Goal: Learn about a topic: Learn about a topic

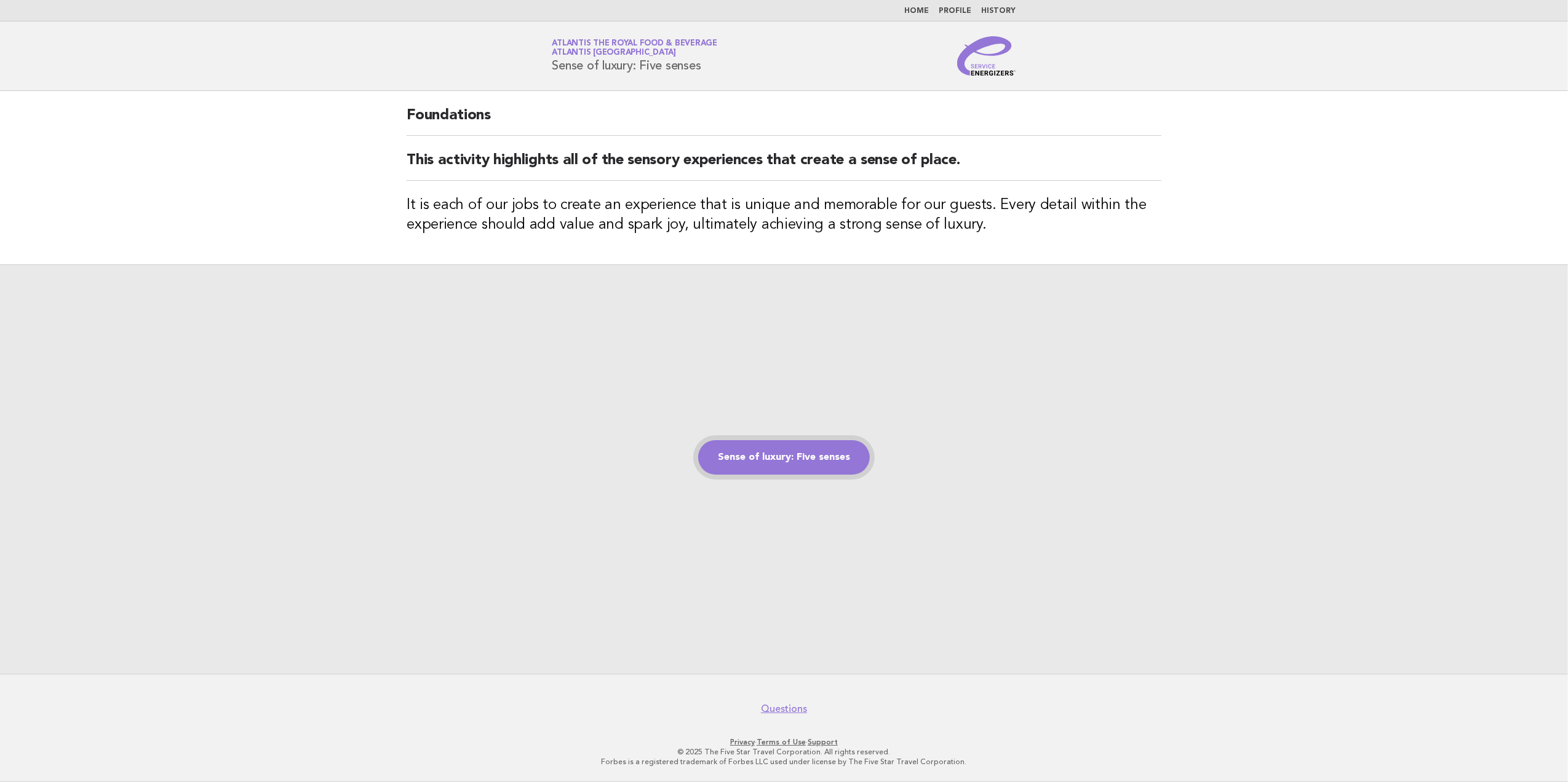
click at [802, 453] on link "Sense of luxury: Five senses" at bounding box center [784, 457] width 172 height 35
click at [826, 463] on link "Sense of luxury: Five senses" at bounding box center [784, 457] width 172 height 35
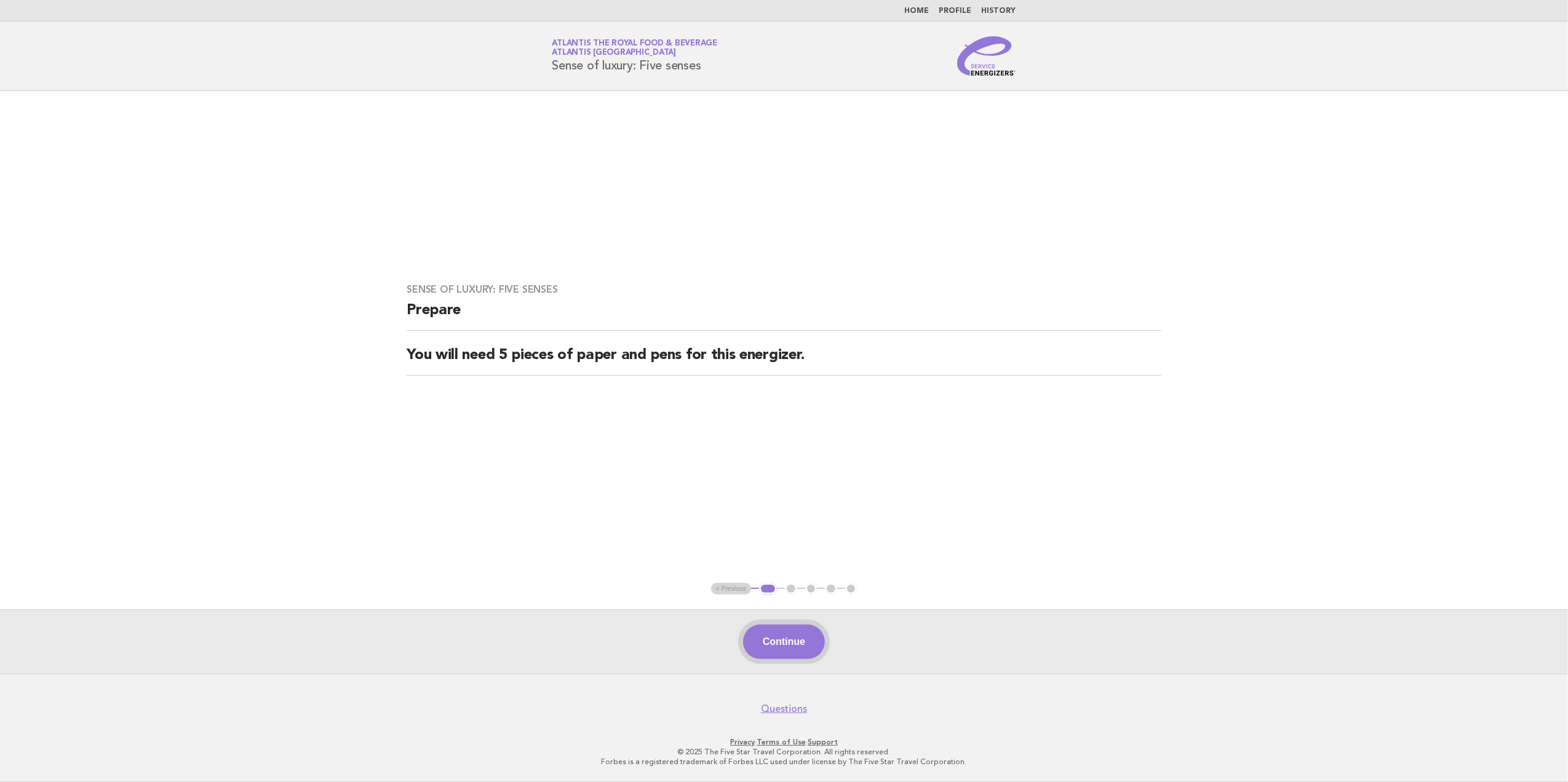
click at [790, 643] on button "Continue" at bounding box center [784, 642] width 82 height 35
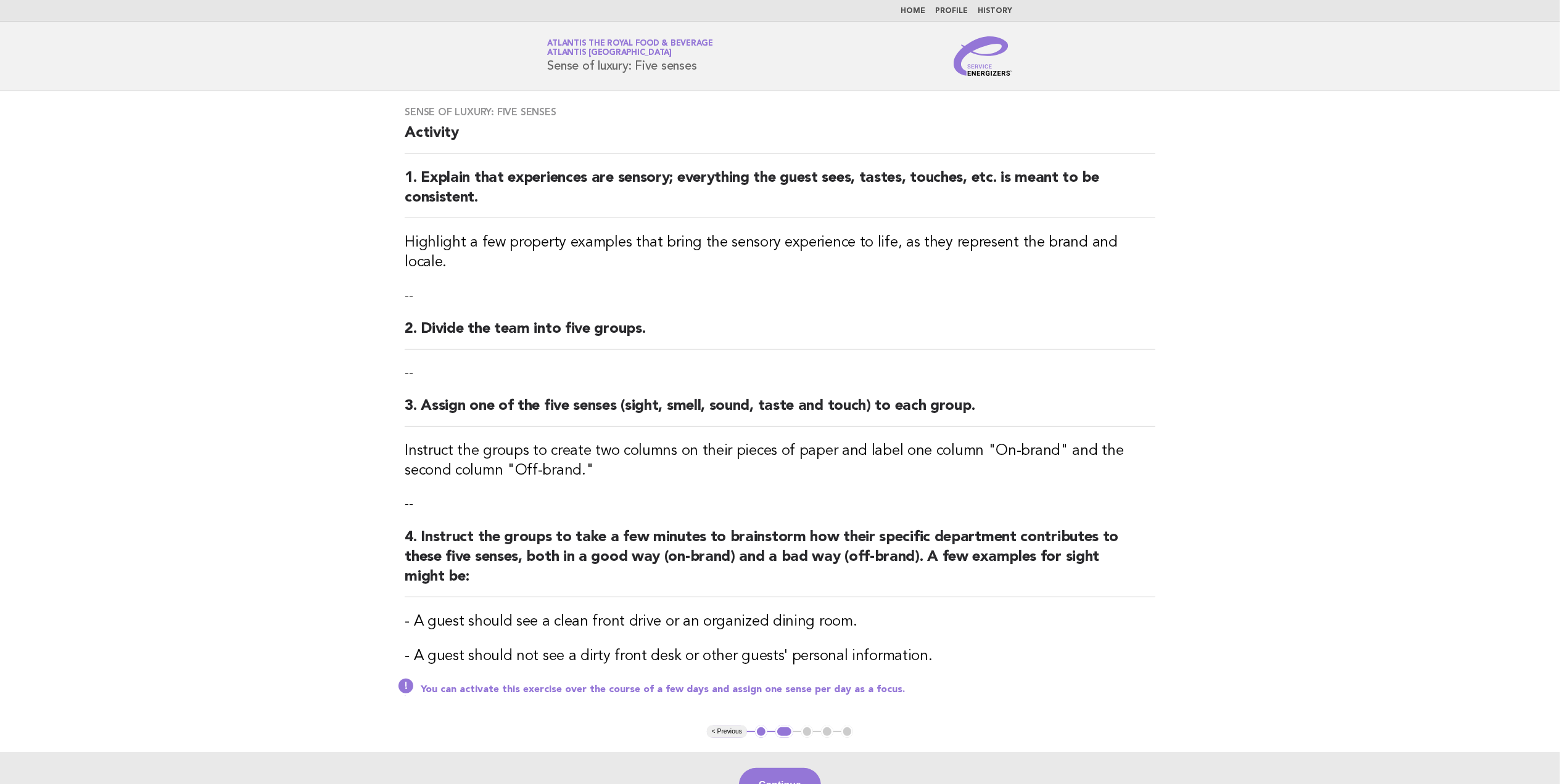
drag, startPoint x: 950, startPoint y: 408, endPoint x: 1309, endPoint y: 323, distance: 368.9
click at [1309, 323] on main "Sense of luxury: Five senses Activity 1. Explain that experiences are sensory; …" at bounding box center [780, 454] width 1560 height 726
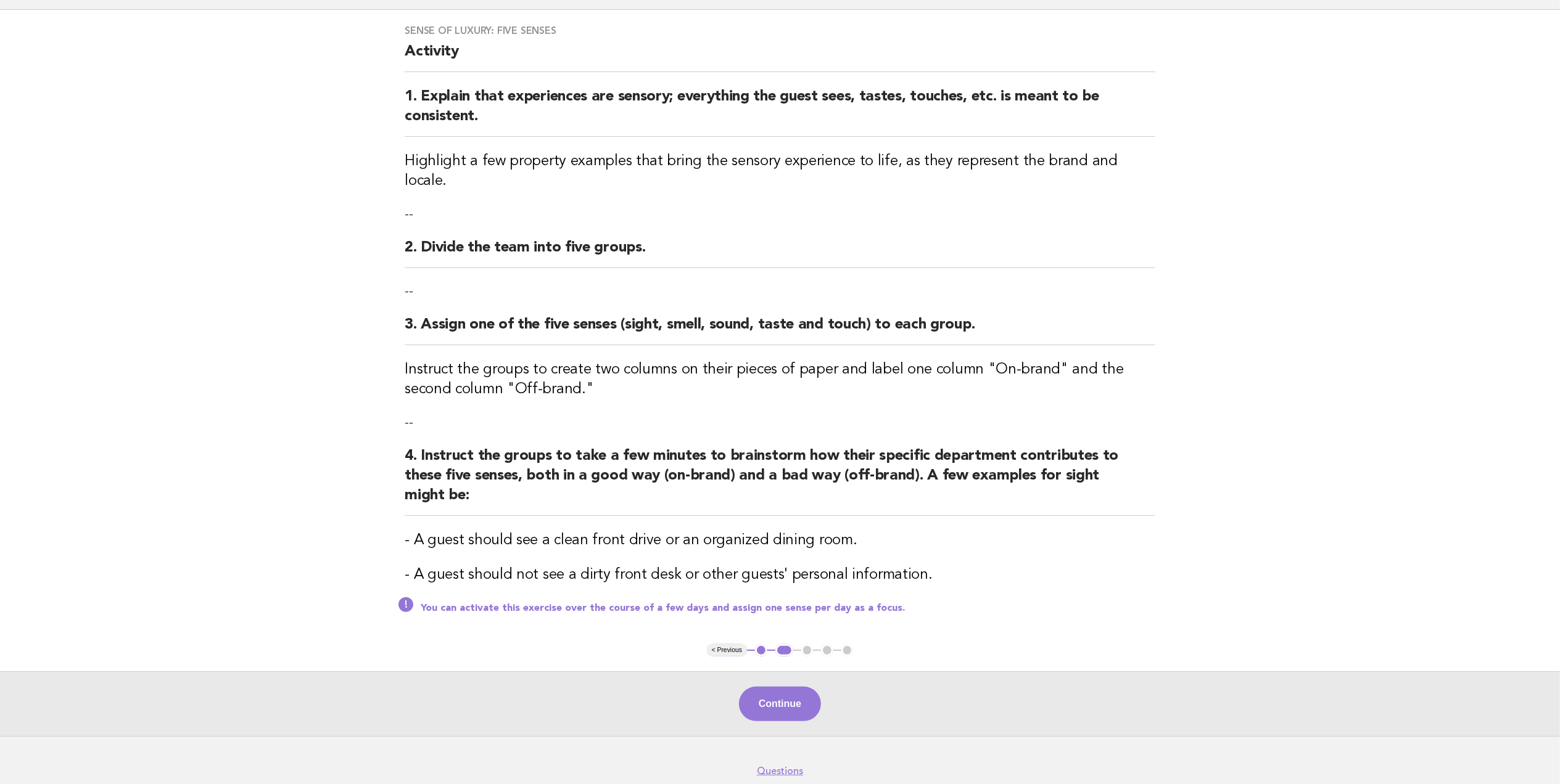
scroll to position [82, 0]
click at [788, 687] on button "Continue" at bounding box center [780, 704] width 82 height 35
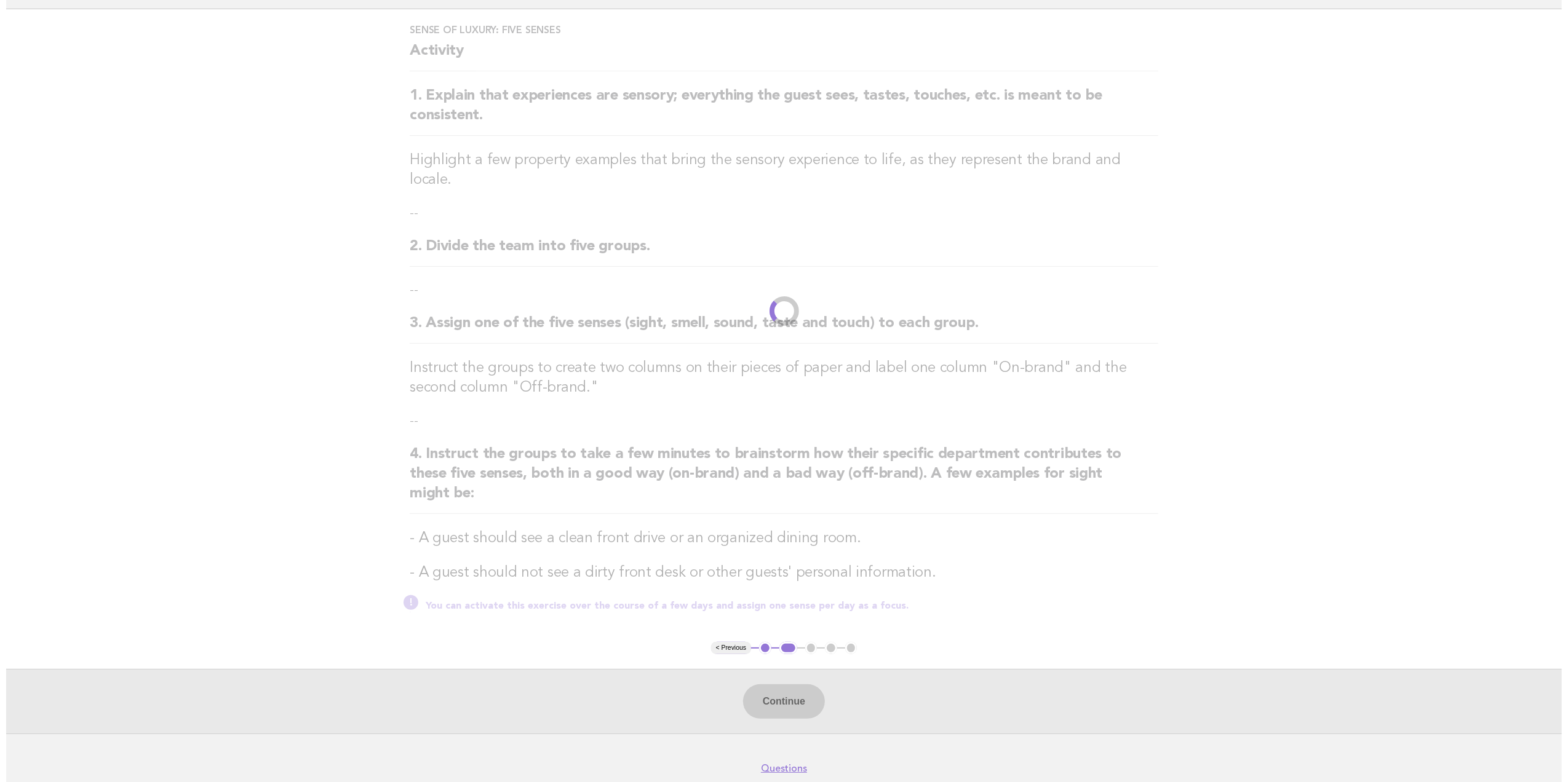
scroll to position [0, 0]
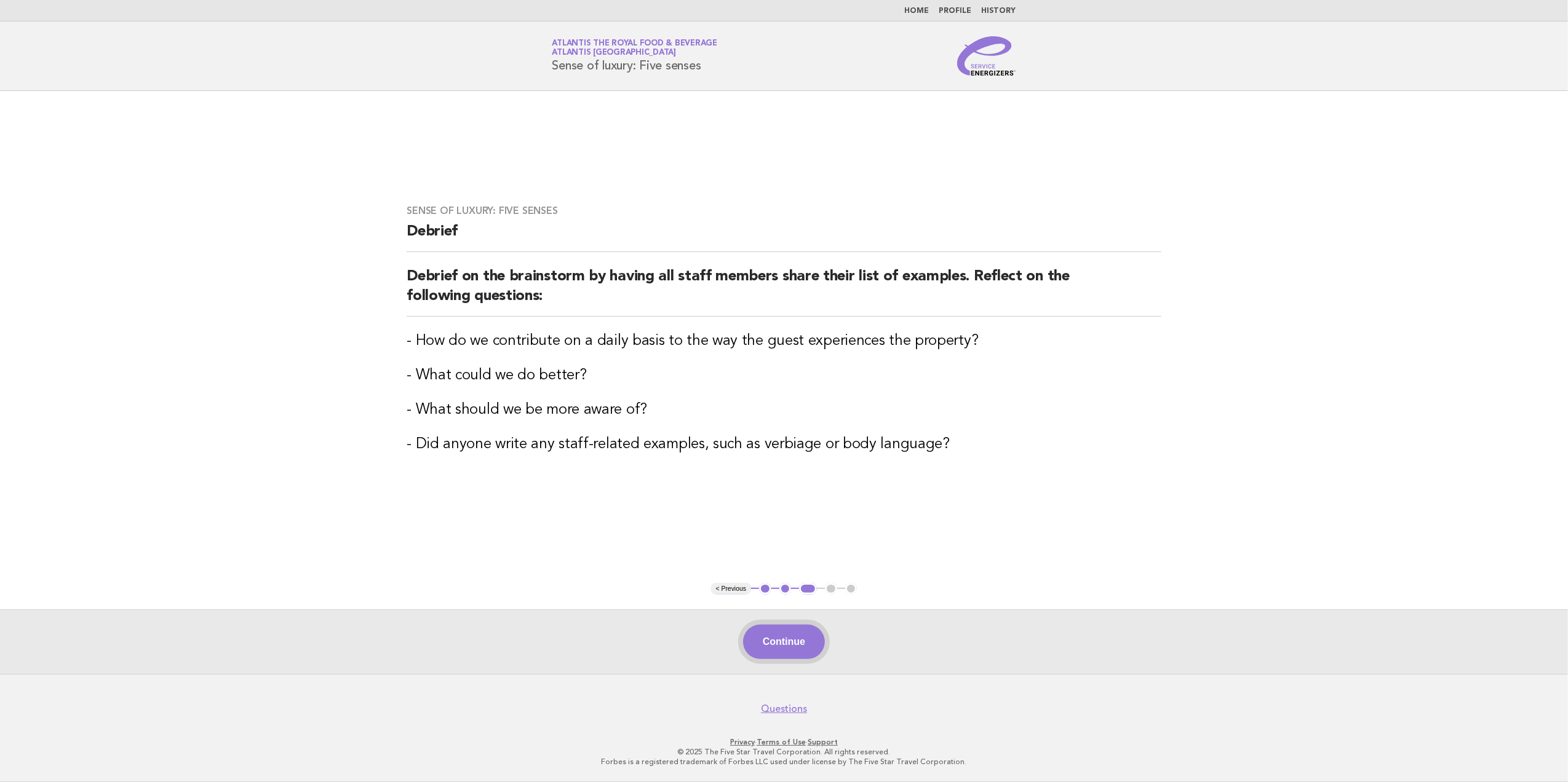
click at [805, 645] on button "Continue" at bounding box center [784, 642] width 82 height 35
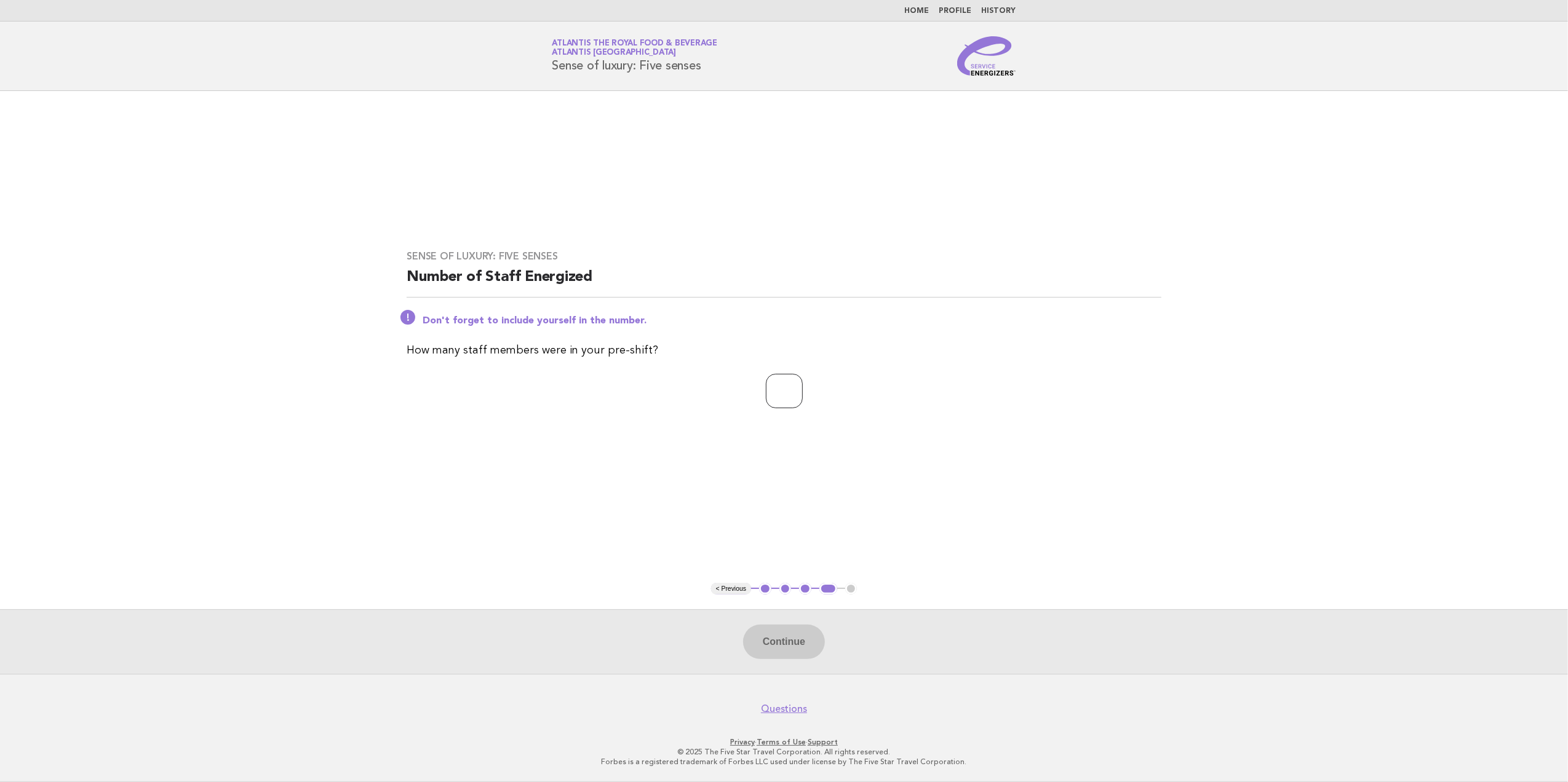
click at [772, 392] on input "number" at bounding box center [784, 391] width 37 height 35
type input "**"
click at [791, 645] on button "Continue" at bounding box center [784, 642] width 82 height 35
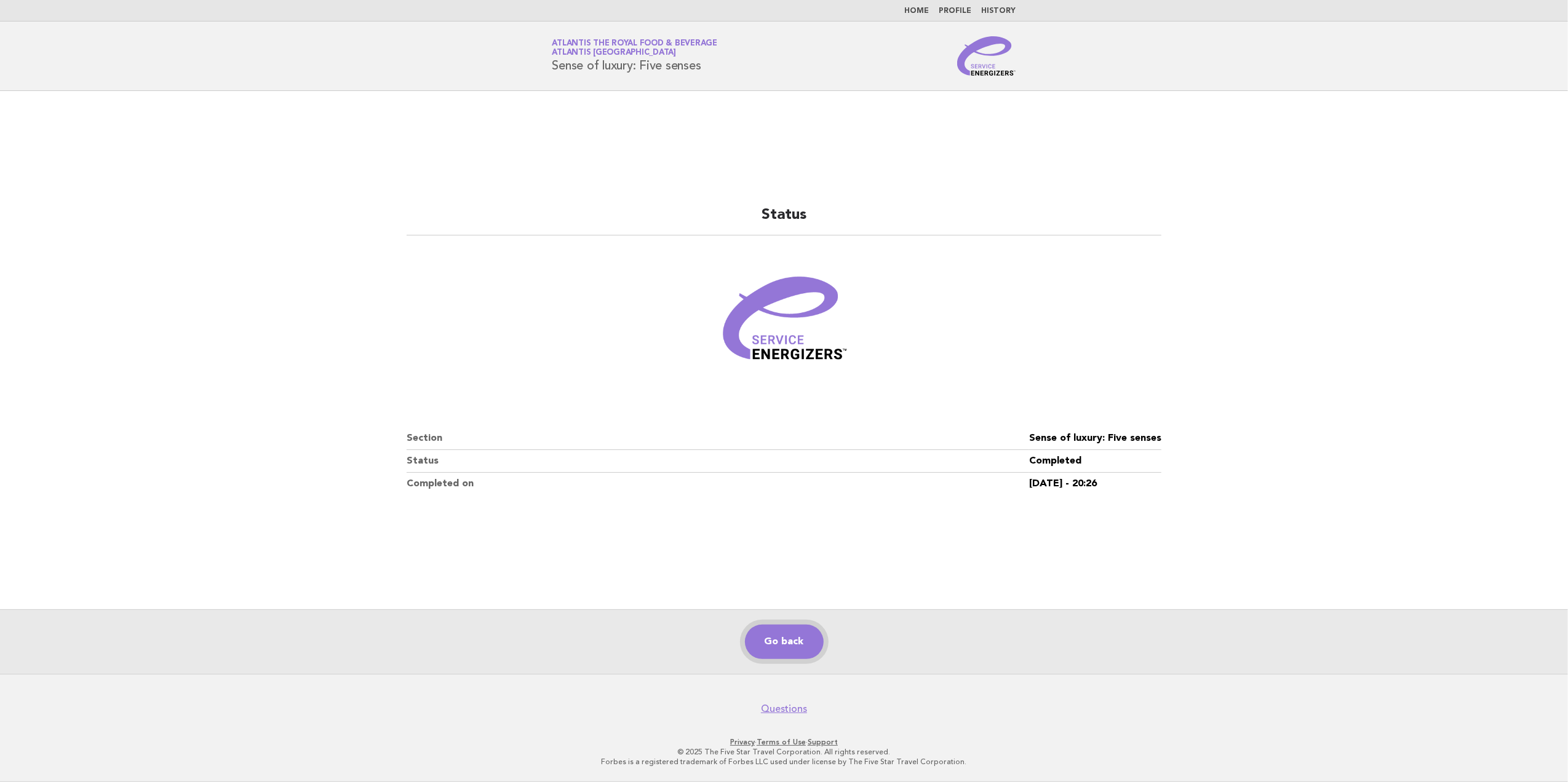
click at [795, 640] on link "Go back" at bounding box center [784, 642] width 79 height 35
